Goal: Find specific page/section: Find specific page/section

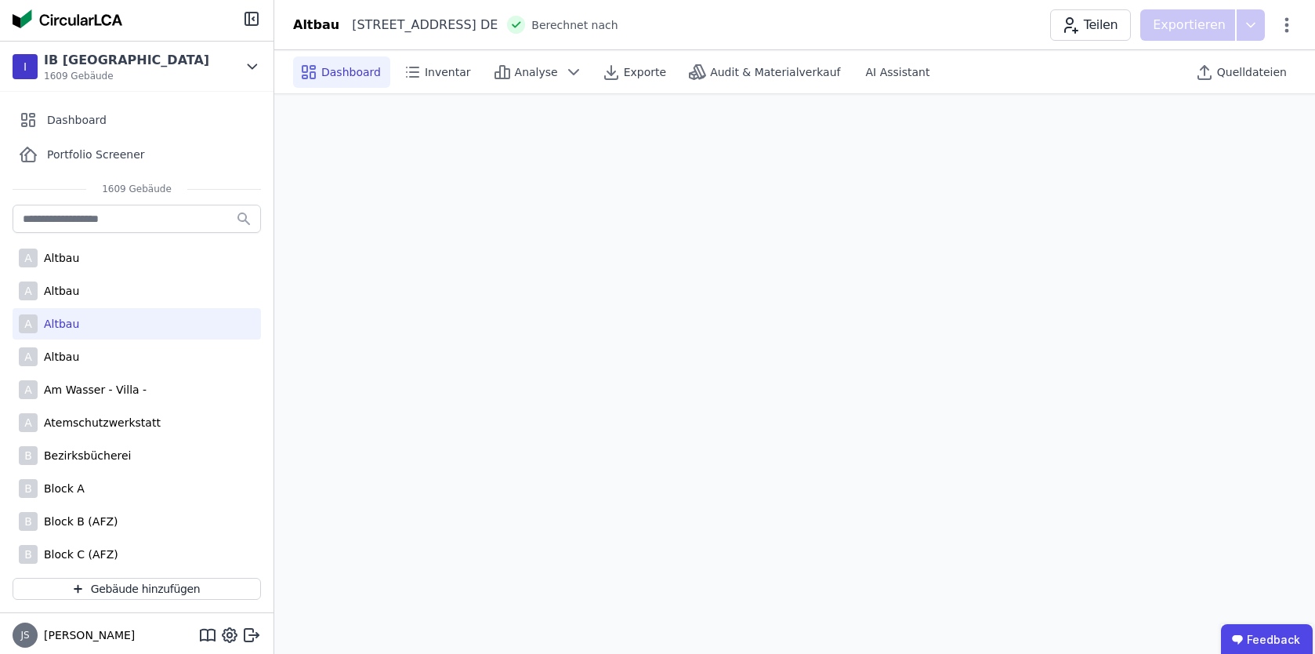
click at [777, 24] on div "[STREET_ADDRESS] DE Berechnet nach Teilen Exportieren" at bounding box center [794, 24] width 1041 height 31
click at [515, 78] on span "Analyse" at bounding box center [536, 72] width 43 height 16
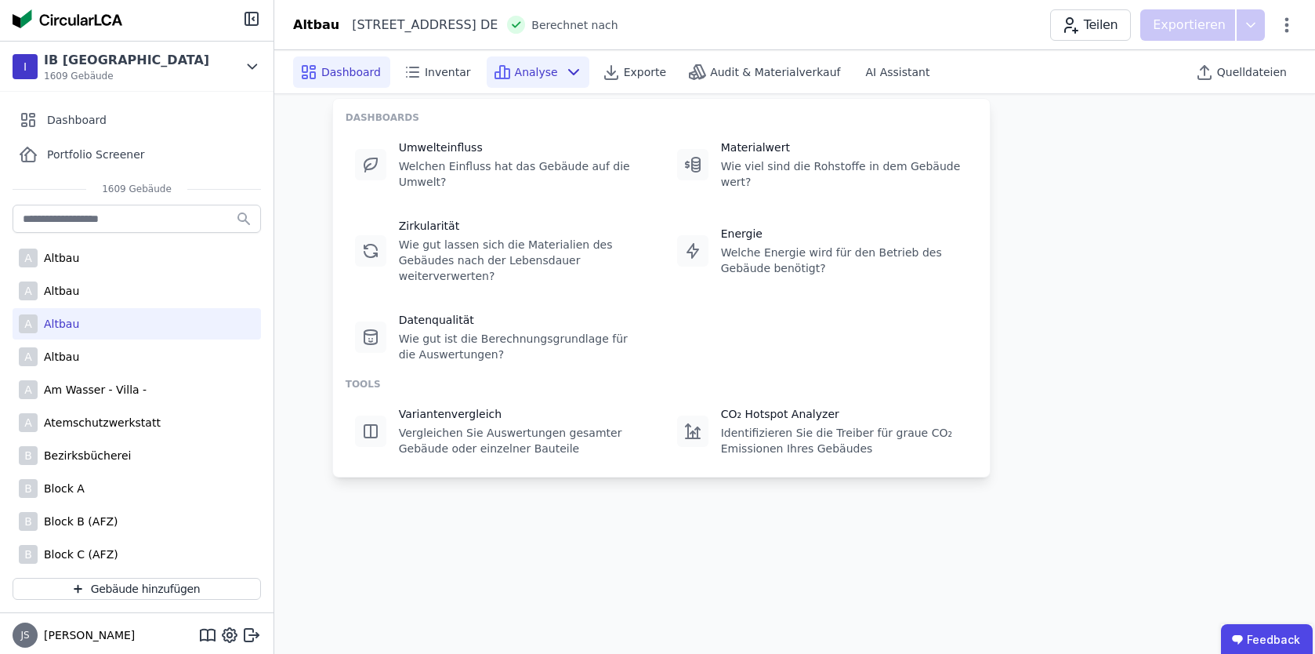
click at [723, 31] on div "[STREET_ADDRESS] DE Berechnet nach Teilen Exportieren" at bounding box center [794, 24] width 1041 height 31
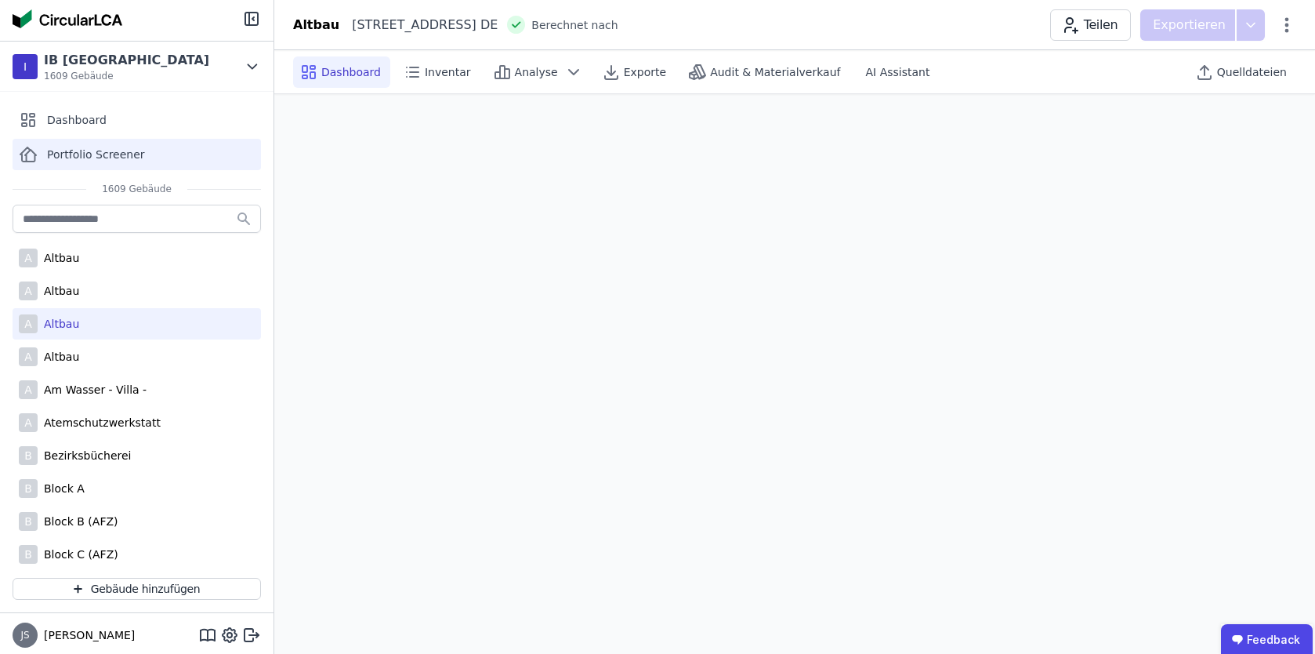
click at [158, 152] on div "Portfolio Screener" at bounding box center [137, 154] width 248 height 31
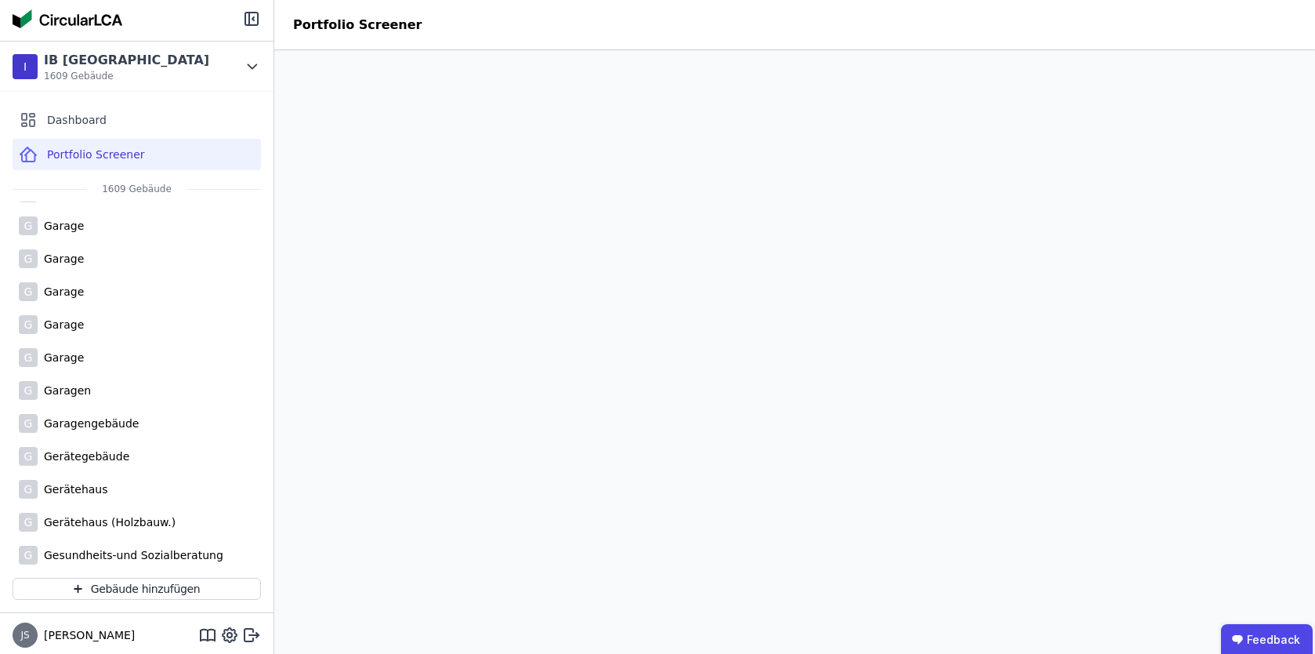
scroll to position [1454, 0]
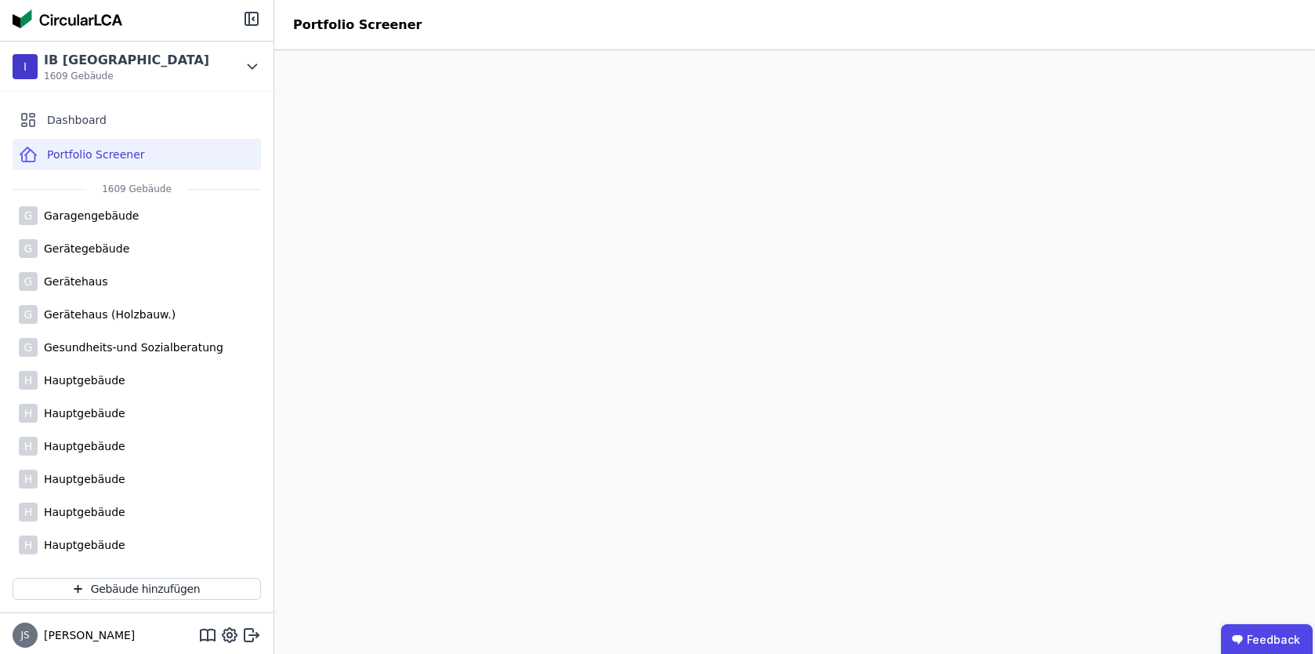
click at [67, 307] on div "Gerätehaus (Holzbauw.)" at bounding box center [107, 314] width 138 height 16
